Goal: Transaction & Acquisition: Purchase product/service

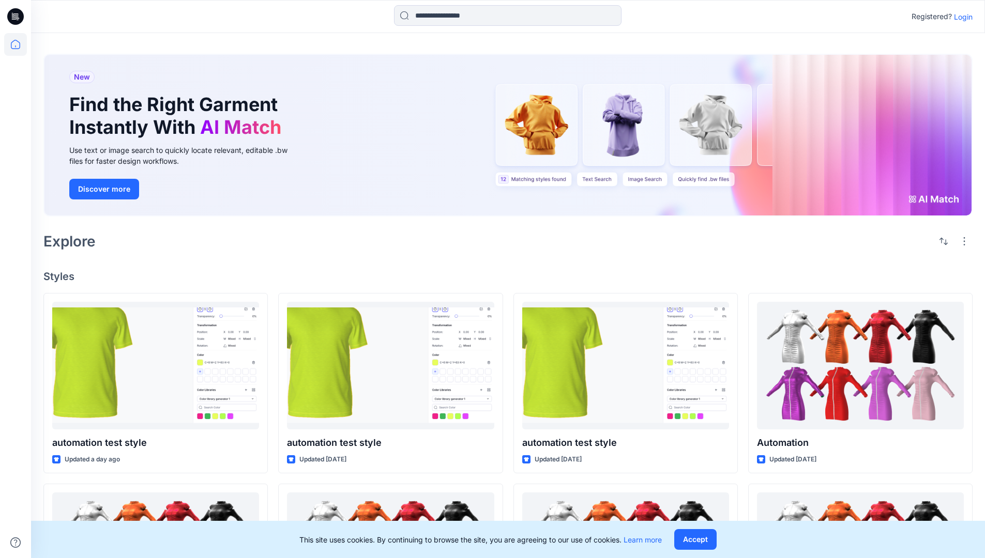
click at [577, 53] on div "New Find the Right Garment Instantly With AI Match Use text or image search to …" at bounding box center [507, 138] width 929 height 184
click at [75, 240] on h2 "Explore" at bounding box center [69, 241] width 52 height 17
click at [60, 274] on h4 "Styles" at bounding box center [507, 276] width 929 height 12
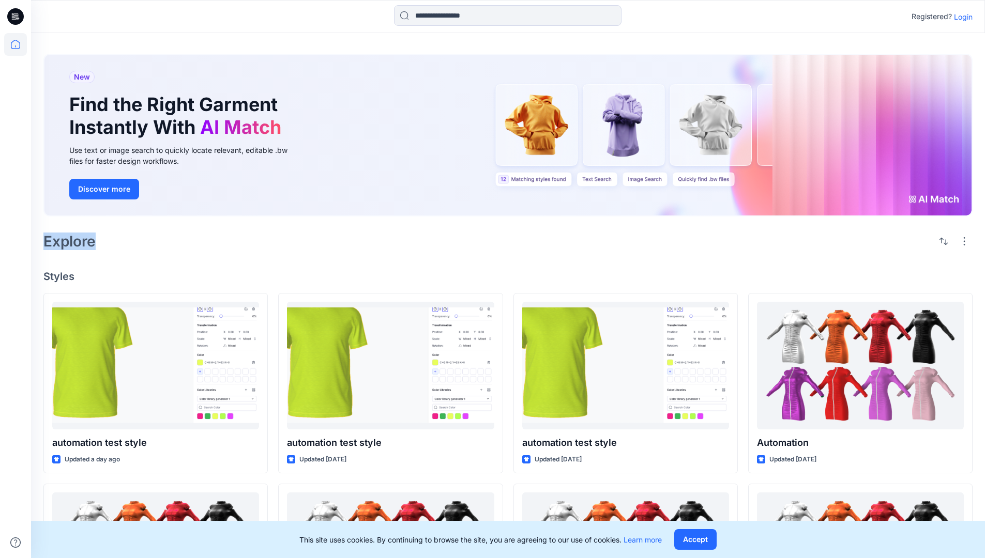
click at [60, 274] on h4 "Styles" at bounding box center [507, 276] width 929 height 12
click at [145, 286] on div "New Find the Right Garment Instantly With AI Match Use text or image search to …" at bounding box center [508, 469] width 954 height 872
click at [929, 14] on p "Registered?" at bounding box center [932, 16] width 40 height 12
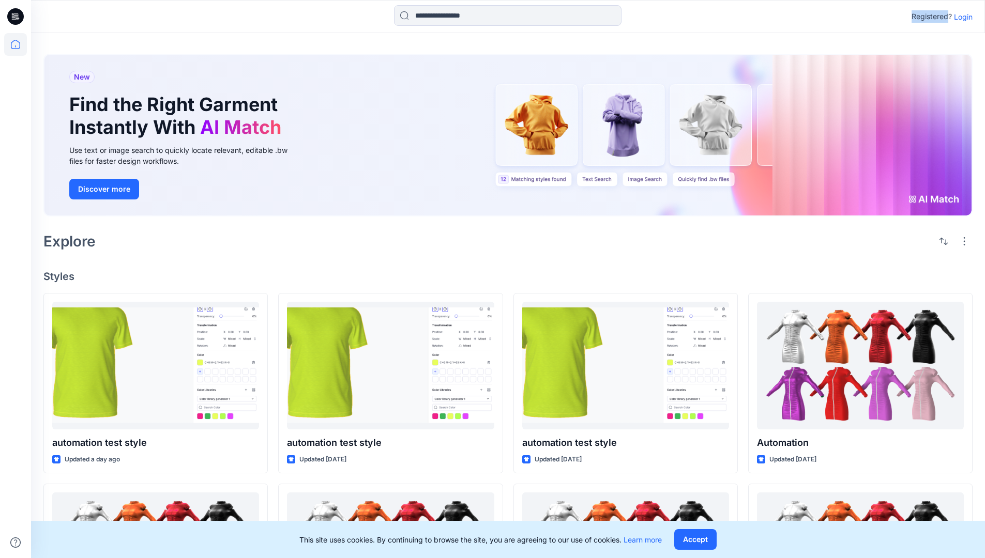
click at [929, 14] on p "Registered?" at bounding box center [932, 16] width 40 height 12
click at [870, 17] on div "Registered? Login" at bounding box center [507, 16] width 953 height 23
click at [978, 17] on div "Registered? Login" at bounding box center [507, 16] width 953 height 23
click at [433, 19] on input at bounding box center [508, 15] width 228 height 21
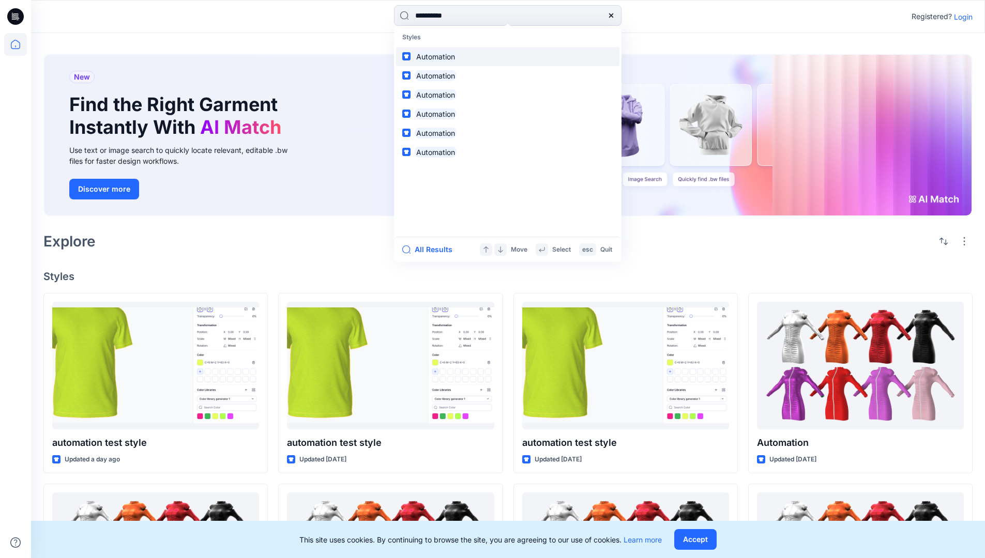
type input "**********"
click at [440, 55] on mark "Automation" at bounding box center [436, 57] width 42 height 12
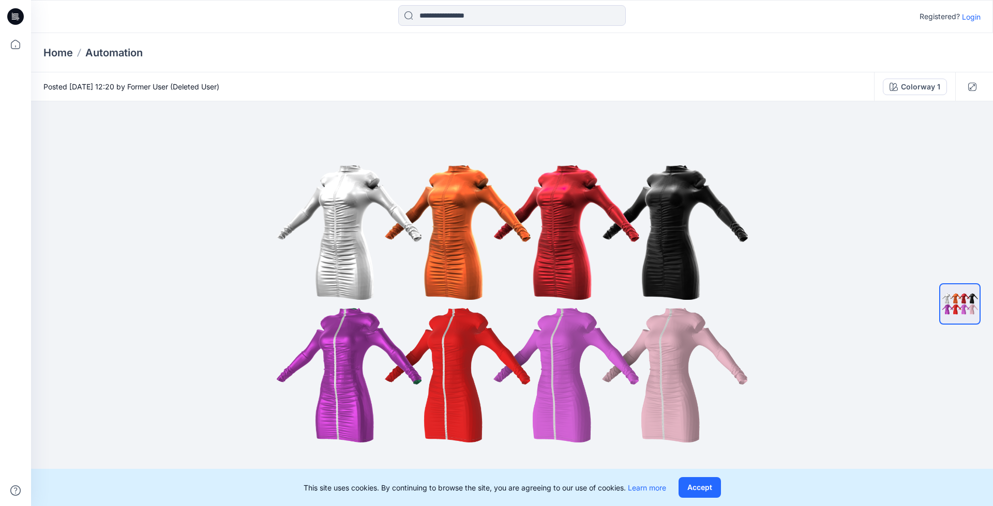
click at [122, 52] on p "Automation" at bounding box center [113, 53] width 57 height 14
click at [16, 17] on icon at bounding box center [17, 17] width 4 height 1
